Goal: Information Seeking & Learning: Compare options

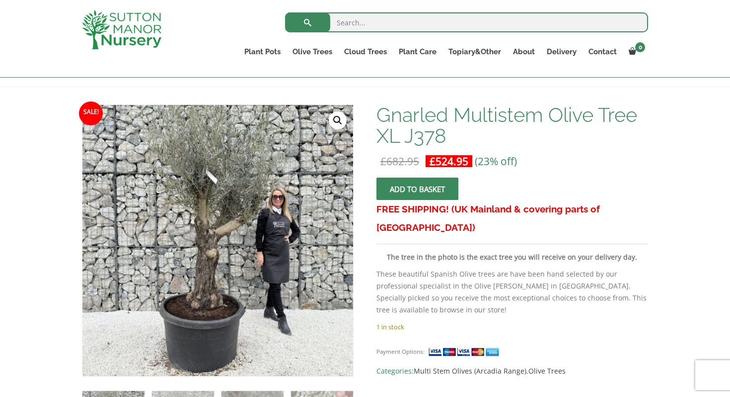
scroll to position [123, 0]
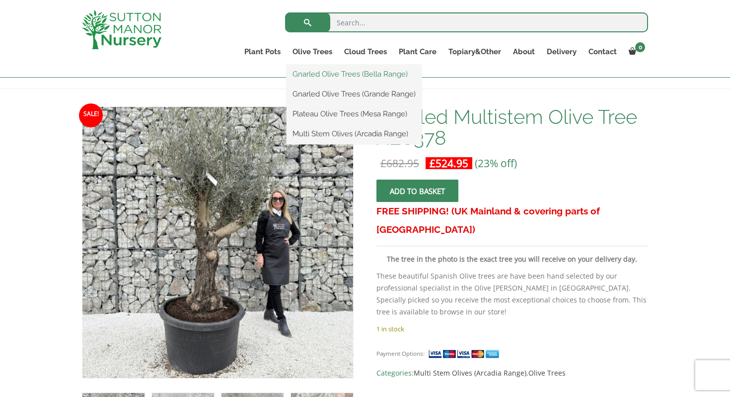
click at [328, 73] on link "Gnarled Olive Trees (Bella Range)" at bounding box center [354, 74] width 135 height 15
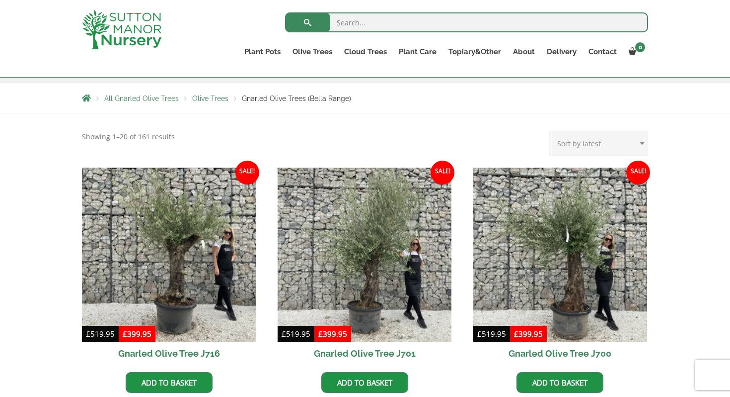
scroll to position [173, 0]
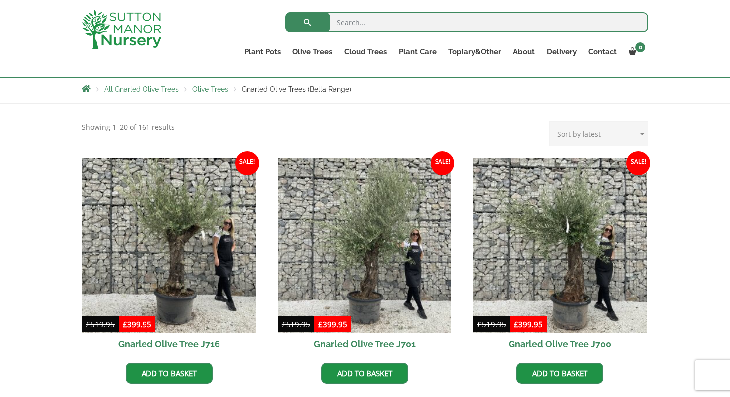
click at [617, 134] on select "Sort by popularity Sort by latest Sort by price: low to high Sort by price: hig…" at bounding box center [599, 133] width 99 height 25
select select "price"
click at [552, 121] on select "Sort by popularity Sort by latest Sort by price: low to high Sort by price: hig…" at bounding box center [599, 133] width 99 height 25
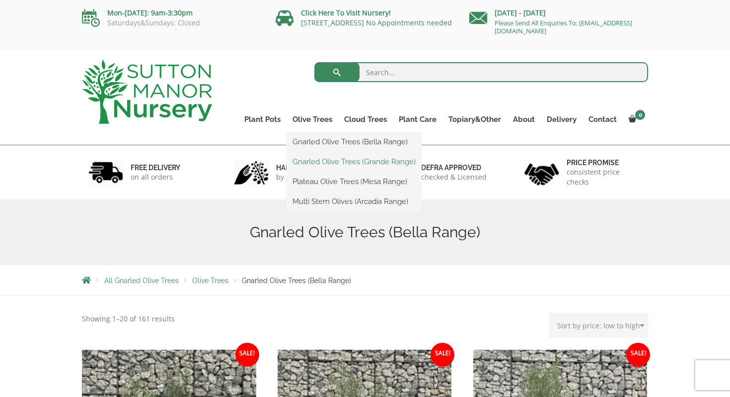
click at [336, 163] on link "Gnarled Olive Trees (Grande Range)" at bounding box center [354, 161] width 135 height 15
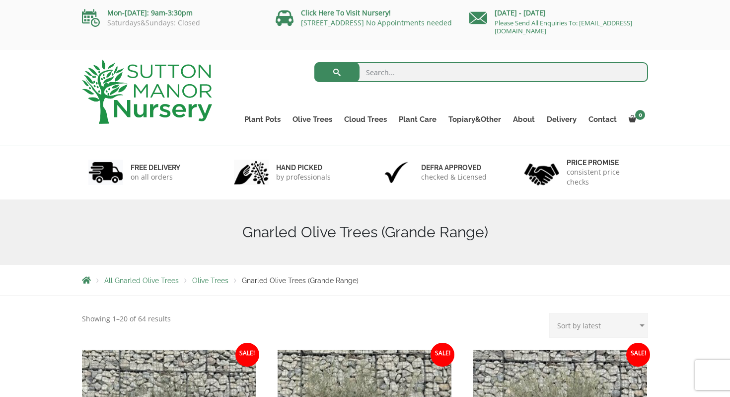
click at [598, 328] on select "Sort by popularity Sort by latest Sort by price: low to high Sort by price: hig…" at bounding box center [599, 325] width 99 height 25
select select "price"
click at [552, 313] on select "Sort by popularity Sort by latest Sort by price: low to high Sort by price: hig…" at bounding box center [599, 325] width 99 height 25
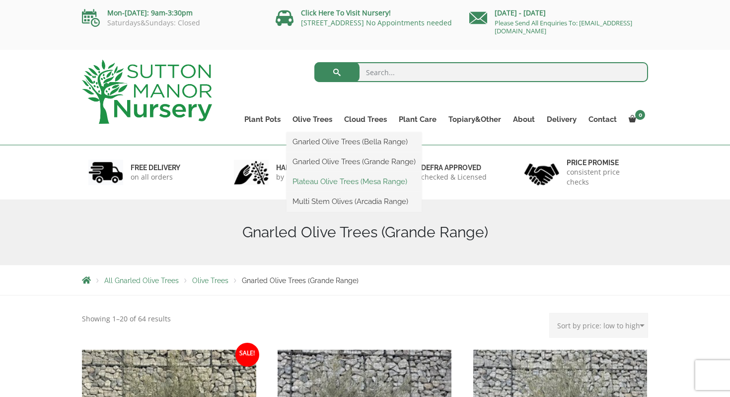
click at [351, 179] on link "Plateau Olive Trees (Mesa Range)" at bounding box center [354, 181] width 135 height 15
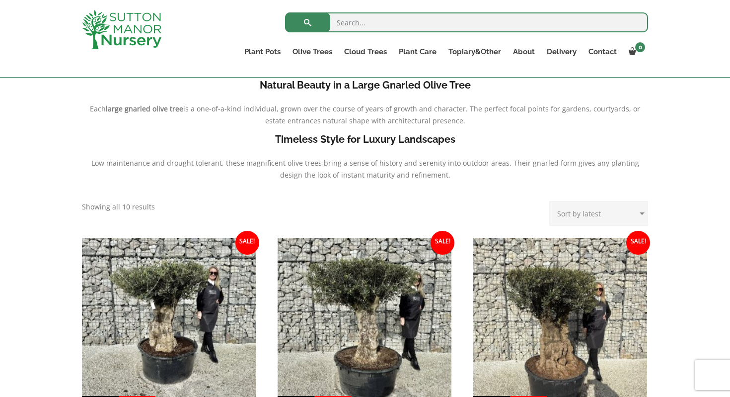
scroll to position [272, 0]
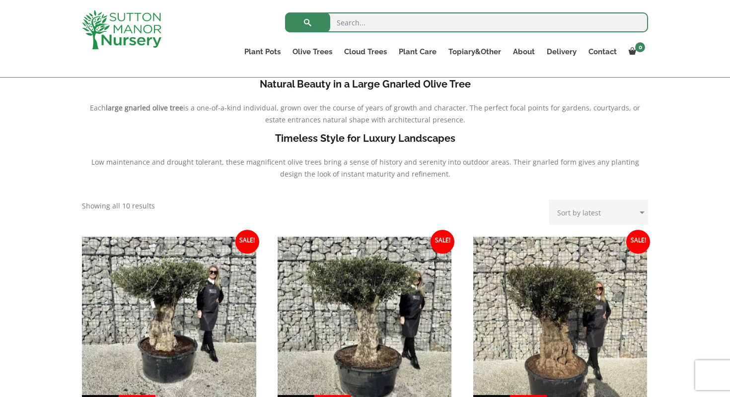
click at [592, 209] on select "Sort by popularity Sort by latest Sort by price: low to high Sort by price: hig…" at bounding box center [599, 212] width 99 height 25
select select "price"
click at [552, 200] on select "Sort by popularity Sort by latest Sort by price: low to high Sort by price: hig…" at bounding box center [599, 212] width 99 height 25
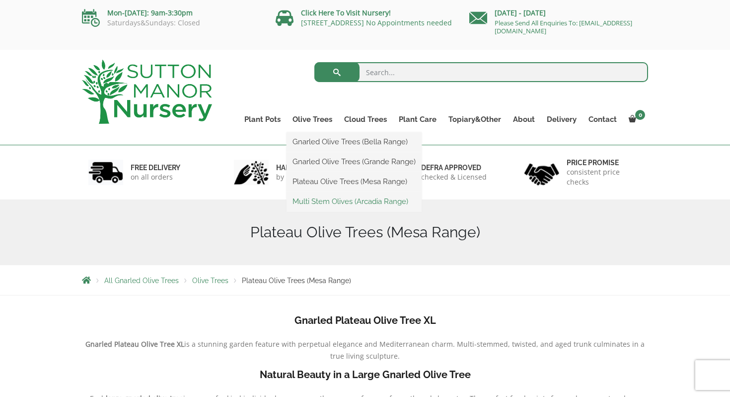
click at [341, 201] on link "Multi Stem Olives (Arcadia Range)" at bounding box center [354, 201] width 135 height 15
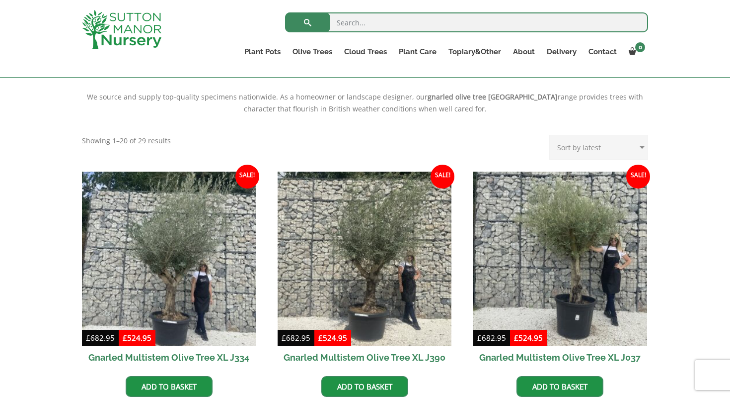
scroll to position [360, 0]
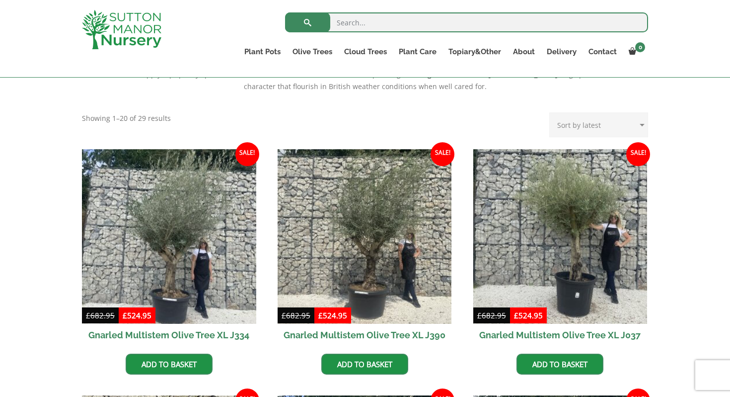
click at [597, 122] on select "Sort by popularity Sort by latest Sort by price: low to high Sort by price: hig…" at bounding box center [599, 124] width 99 height 25
select select "price"
click at [552, 112] on select "Sort by popularity Sort by latest Sort by price: low to high Sort by price: hig…" at bounding box center [599, 124] width 99 height 25
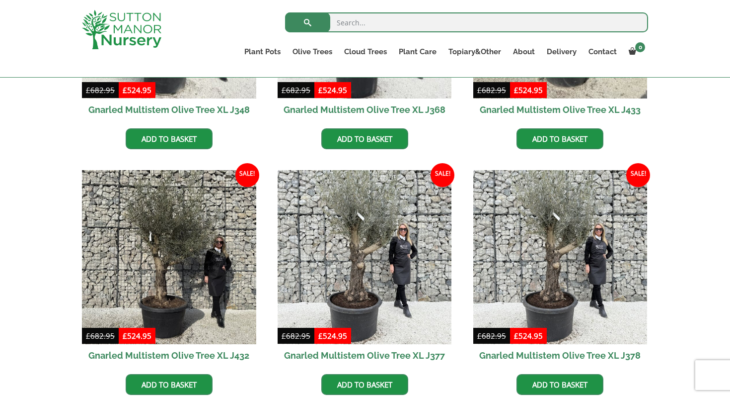
scroll to position [578, 0]
